Goal: Information Seeking & Learning: Check status

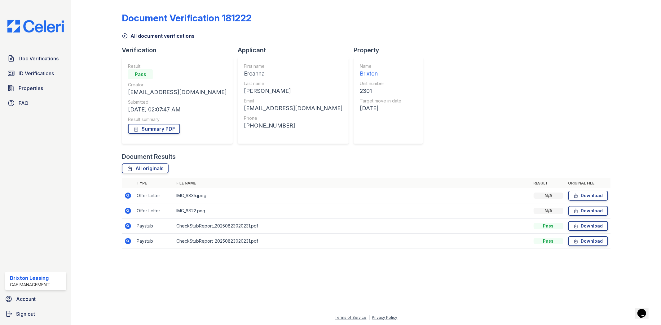
drag, startPoint x: 128, startPoint y: 214, endPoint x: 132, endPoint y: 219, distance: 6.3
click at [128, 214] on icon at bounding box center [128, 211] width 6 height 6
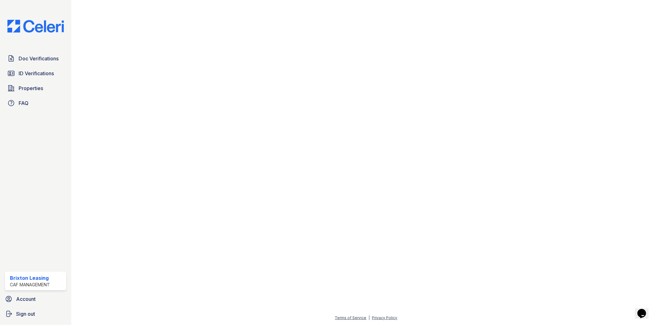
scroll to position [103, 0]
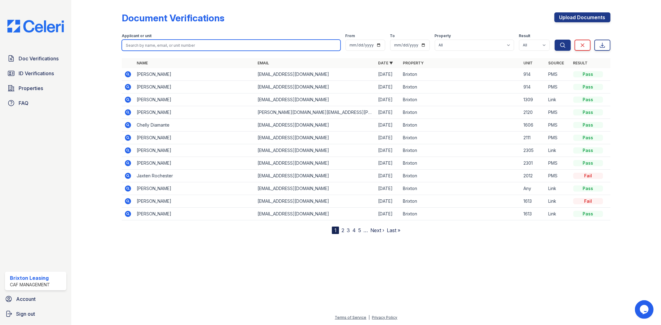
click at [182, 41] on input "search" at bounding box center [231, 45] width 218 height 11
type input "sneed"
click at [555, 40] on button "Search" at bounding box center [563, 45] width 16 height 11
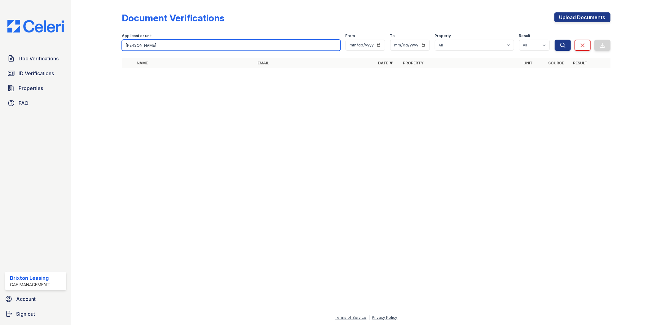
click at [163, 44] on input "sneed" at bounding box center [231, 45] width 218 height 11
type input "snead"
click at [555, 40] on button "Search" at bounding box center [563, 45] width 16 height 11
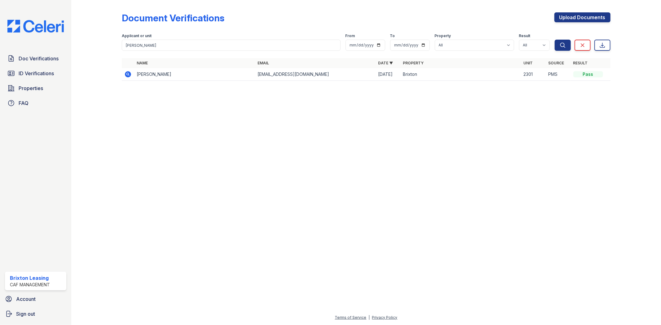
click at [130, 71] on icon at bounding box center [127, 74] width 7 height 7
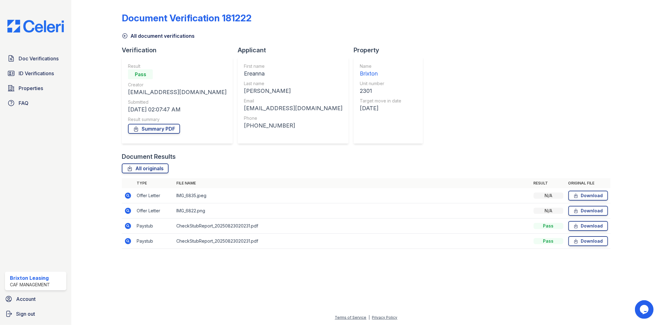
click at [126, 228] on icon at bounding box center [128, 226] width 6 height 6
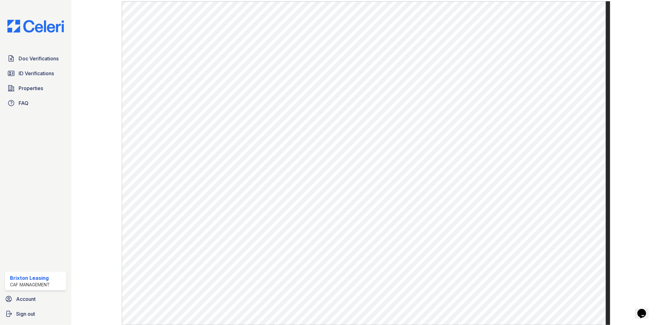
scroll to position [206, 0]
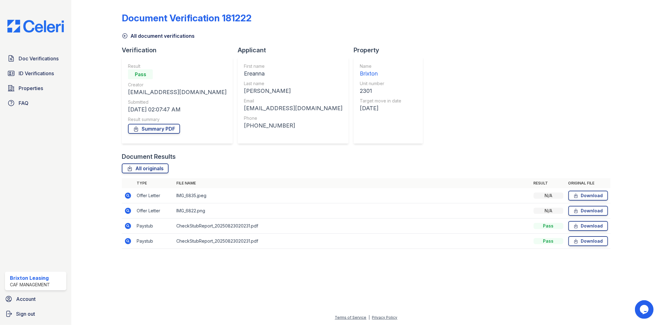
drag, startPoint x: 133, startPoint y: 226, endPoint x: 126, endPoint y: 236, distance: 11.4
click at [133, 226] on td at bounding box center [128, 226] width 12 height 15
click at [127, 230] on td at bounding box center [128, 226] width 12 height 15
click at [126, 226] on icon at bounding box center [128, 226] width 6 height 6
click at [124, 239] on td at bounding box center [128, 241] width 12 height 15
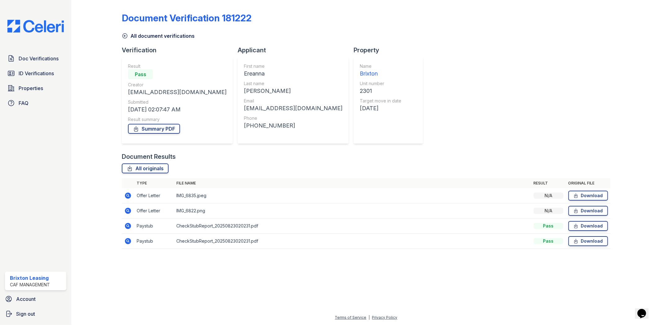
click at [126, 240] on icon at bounding box center [128, 241] width 6 height 6
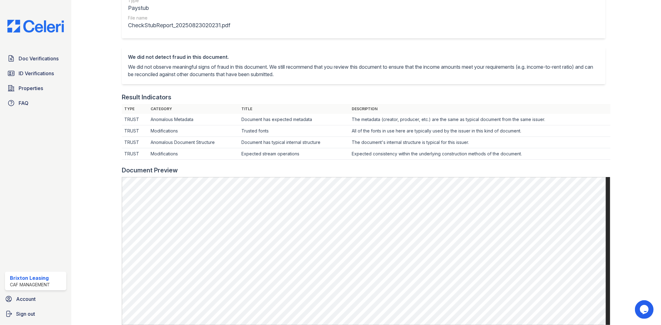
scroll to position [103, 0]
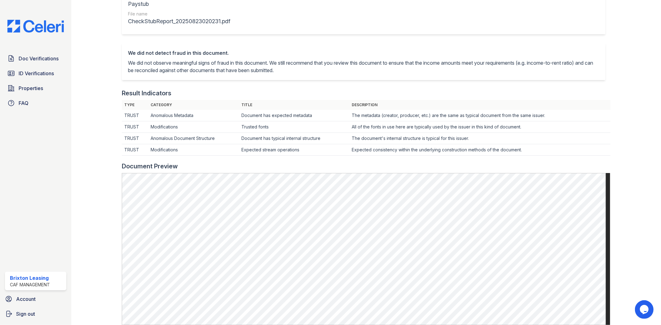
click at [518, 121] on td "The document's internal structure is typical for this issuer." at bounding box center [479, 115] width 261 height 11
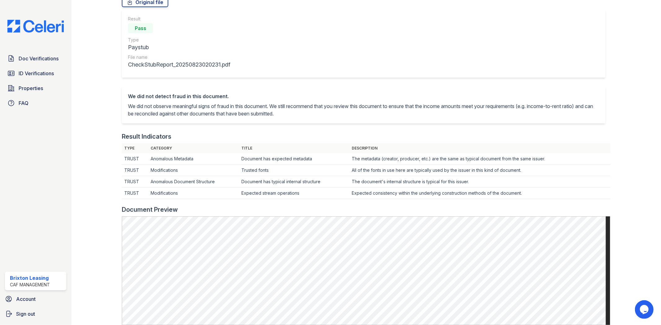
scroll to position [0, 0]
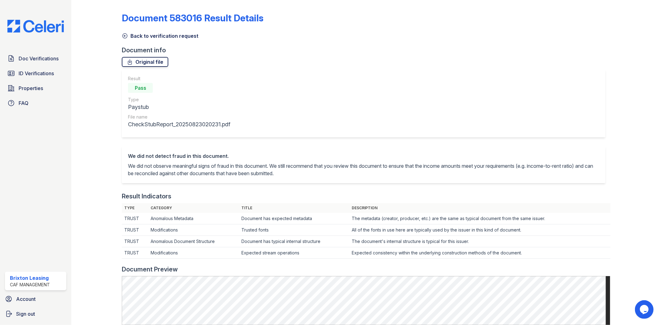
click at [150, 64] on link "Original file" at bounding box center [145, 62] width 46 height 10
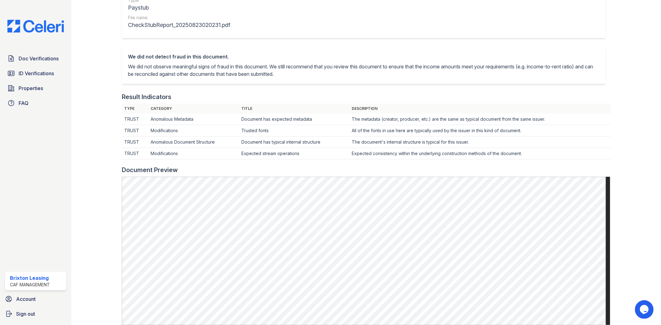
scroll to position [103, 0]
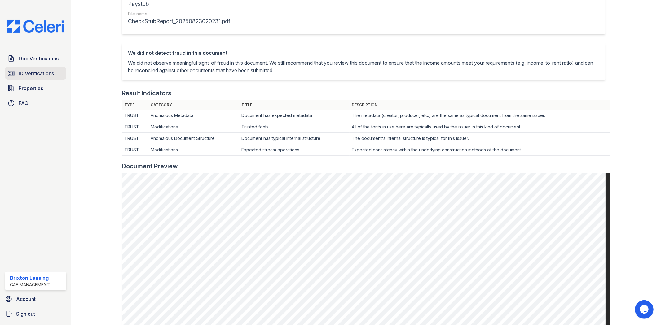
click at [41, 70] on span "ID Verifications" at bounding box center [36, 73] width 35 height 7
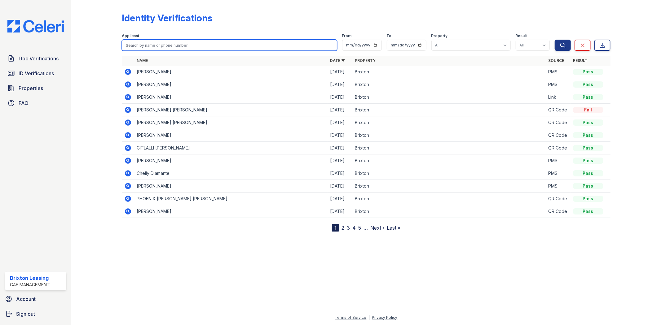
click at [174, 41] on input "search" at bounding box center [229, 45] width 215 height 11
type input "snead"
click at [555, 40] on button "Search" at bounding box center [563, 45] width 16 height 11
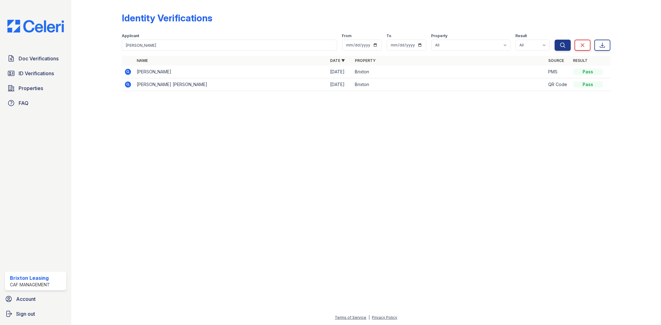
click at [591, 72] on div "Pass" at bounding box center [588, 72] width 30 height 6
click at [129, 75] on icon at bounding box center [127, 71] width 7 height 7
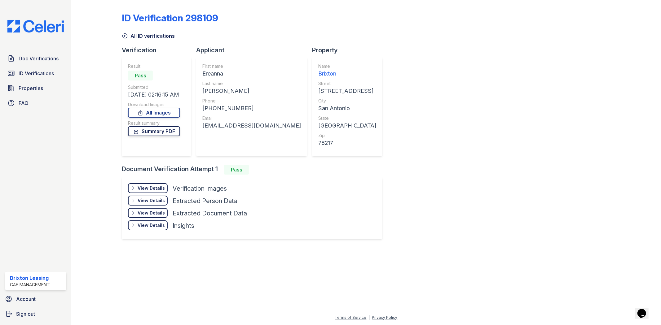
click at [158, 131] on link "Summary PDF" at bounding box center [154, 131] width 52 height 10
